Goal: Information Seeking & Learning: Learn about a topic

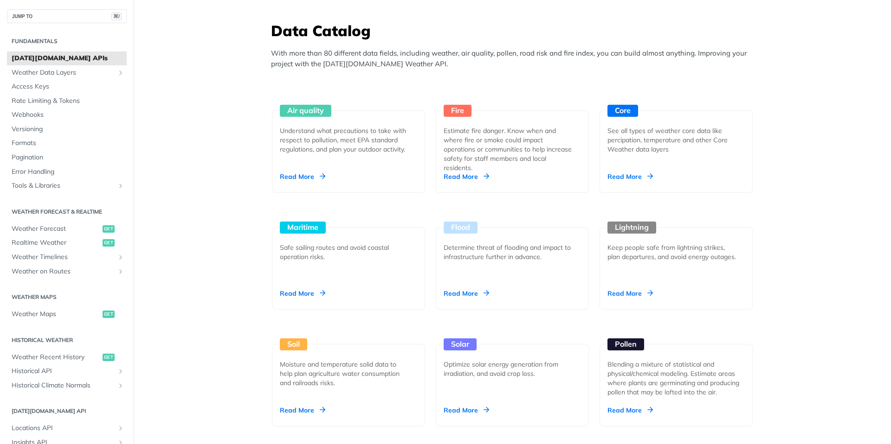
scroll to position [739, 0]
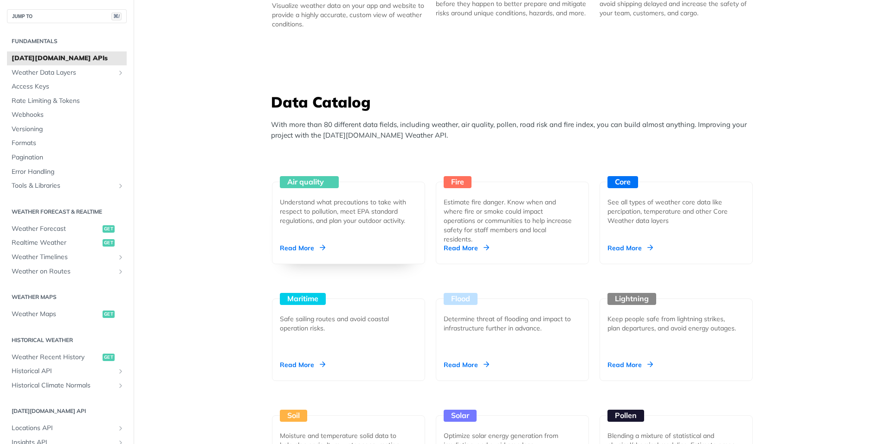
click at [300, 238] on div "Air quality Understand what precautions to take with respect to pollution, meet…" at bounding box center [348, 223] width 153 height 83
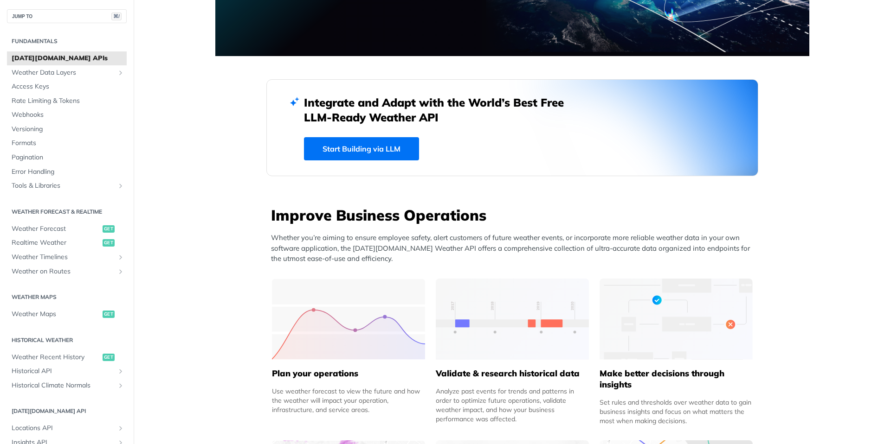
scroll to position [146, 0]
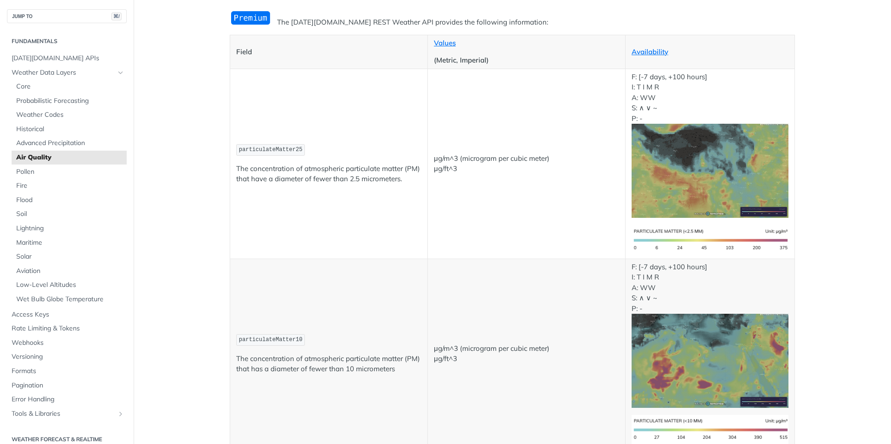
scroll to position [102, 0]
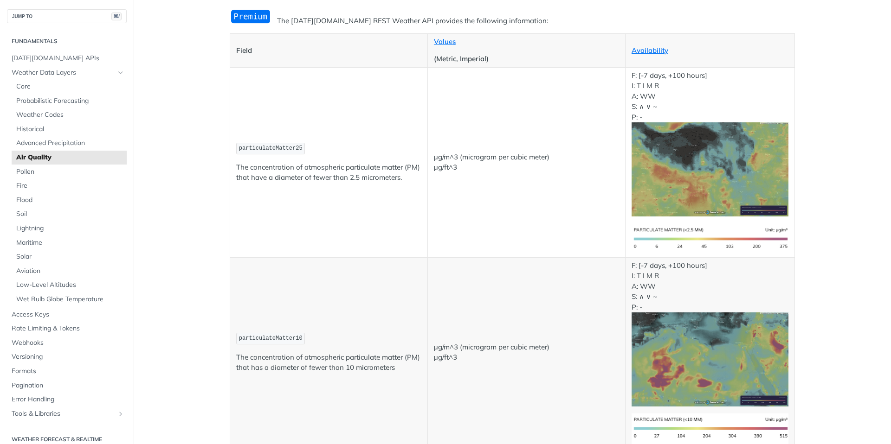
click at [248, 146] on span "particulateMatter25" at bounding box center [271, 148] width 64 height 6
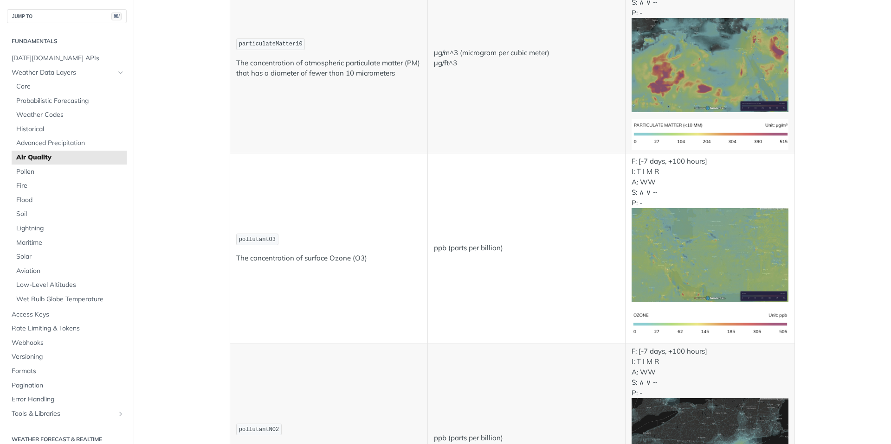
scroll to position [0, 0]
